Goal: Submit feedback/report problem

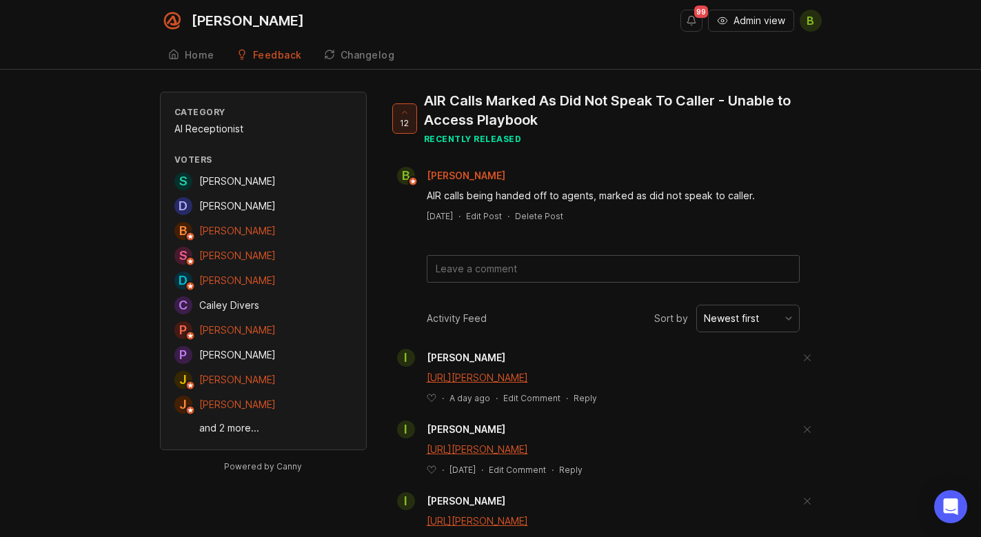
click at [495, 280] on textarea at bounding box center [612, 269] width 371 height 26
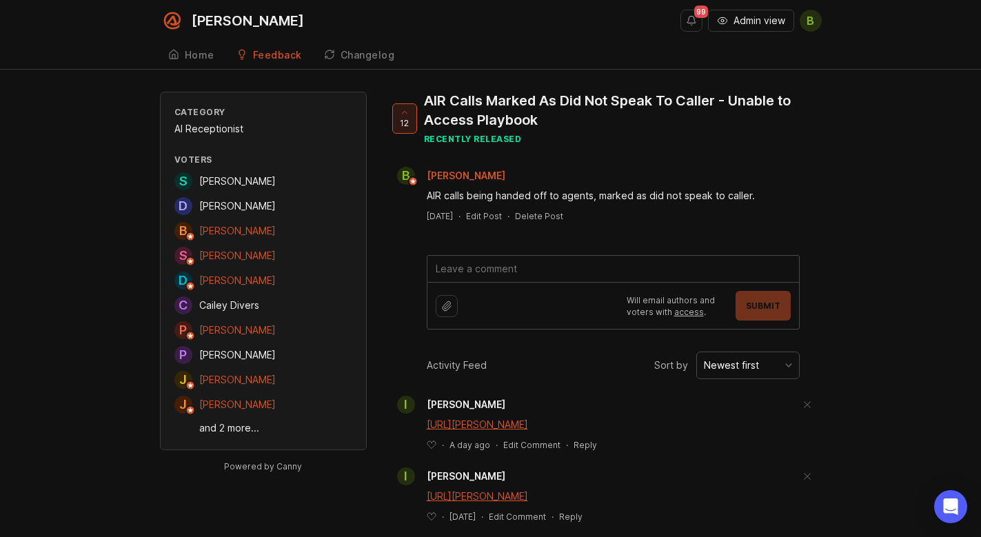
paste textarea "[URL][PERSON_NAME]"
type textarea "[URL][PERSON_NAME]"
click at [783, 305] on button "Submit" at bounding box center [762, 306] width 55 height 30
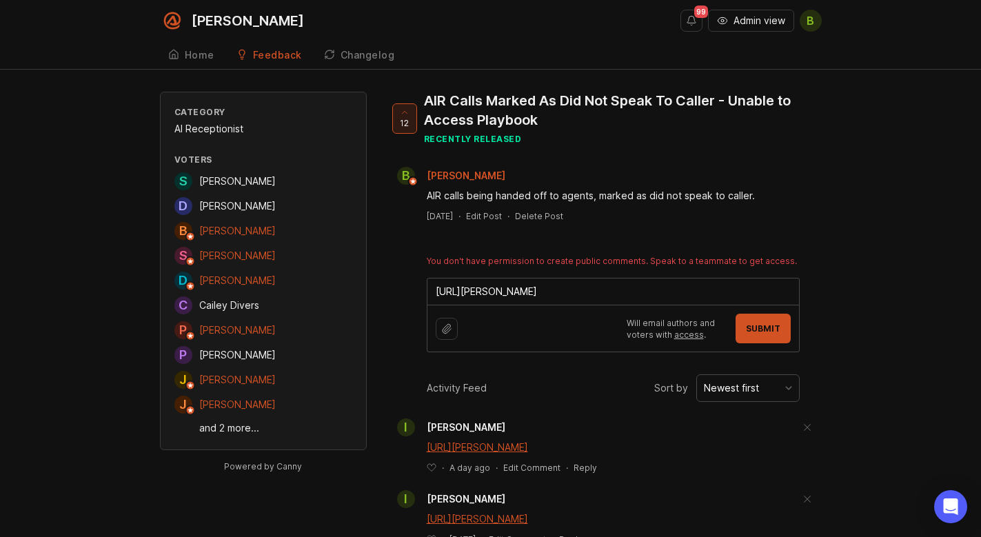
click at [725, 23] on icon "button" at bounding box center [722, 20] width 11 height 11
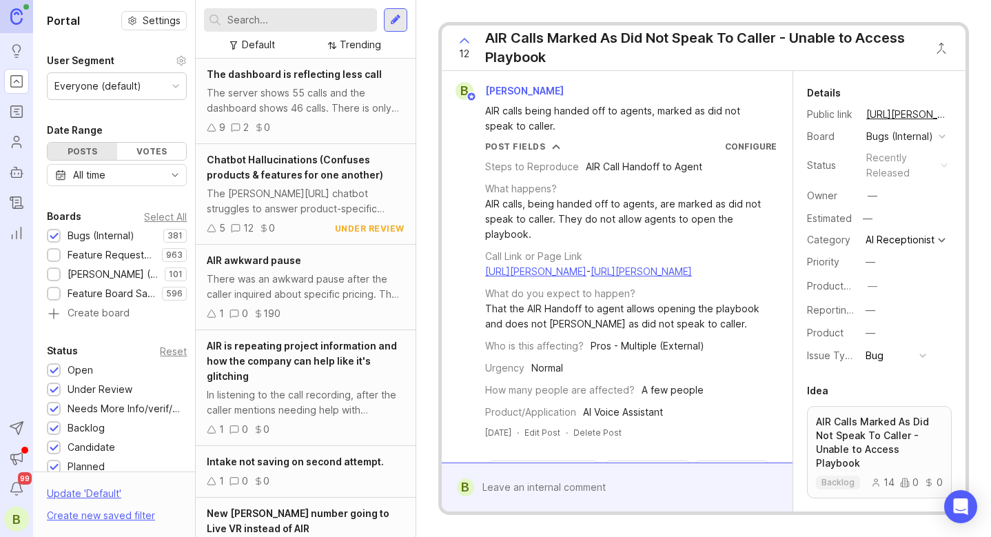
click at [610, 489] on div at bounding box center [627, 487] width 306 height 26
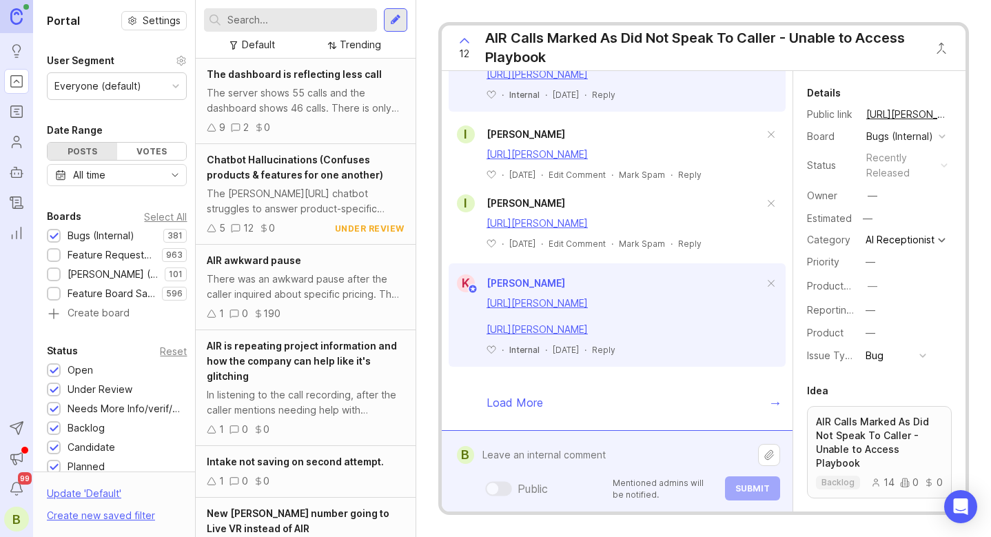
scroll to position [1654, 0]
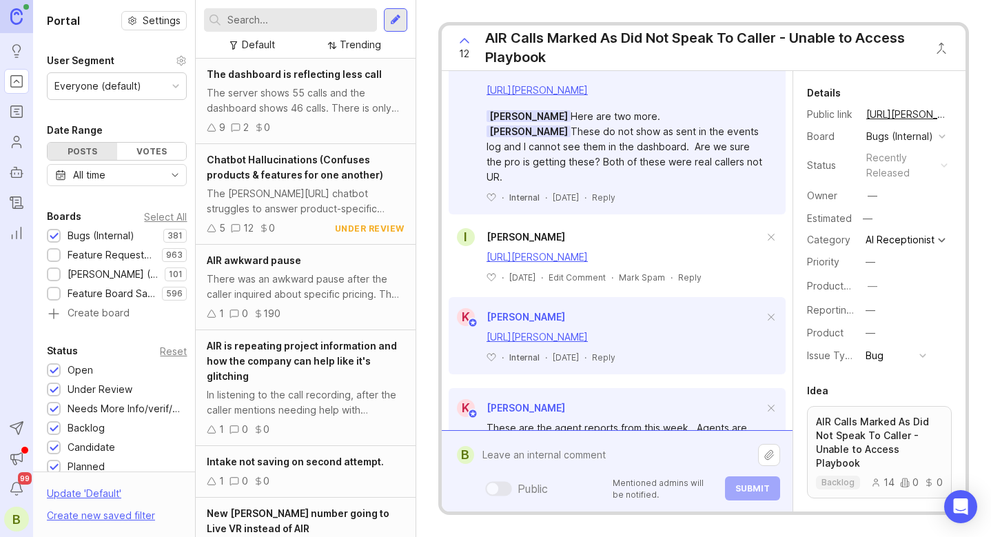
paste textarea "[URL][PERSON_NAME]"
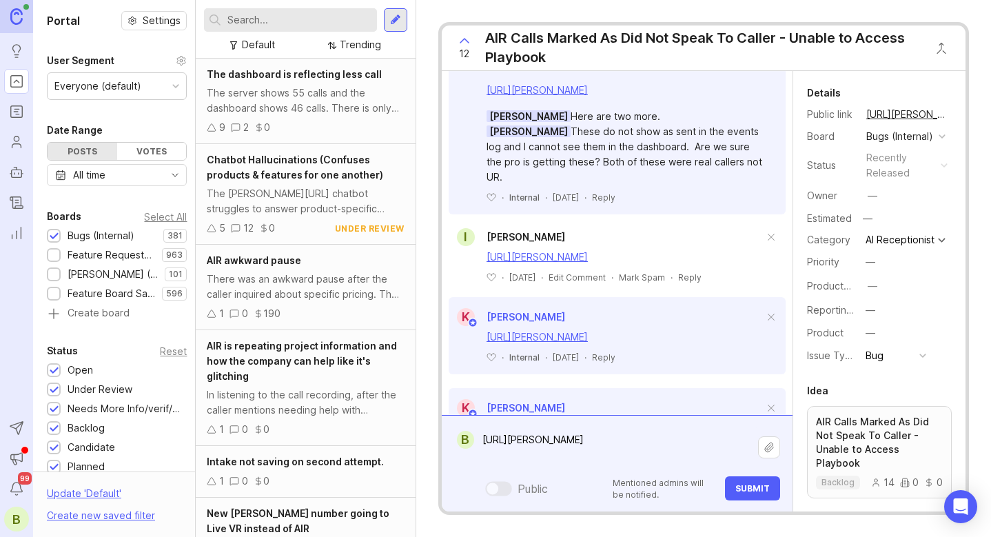
type textarea "[URL][PERSON_NAME]"
click at [755, 487] on span "Submit" at bounding box center [752, 488] width 34 height 10
